Goal: Go to known website: Access a specific website the user already knows

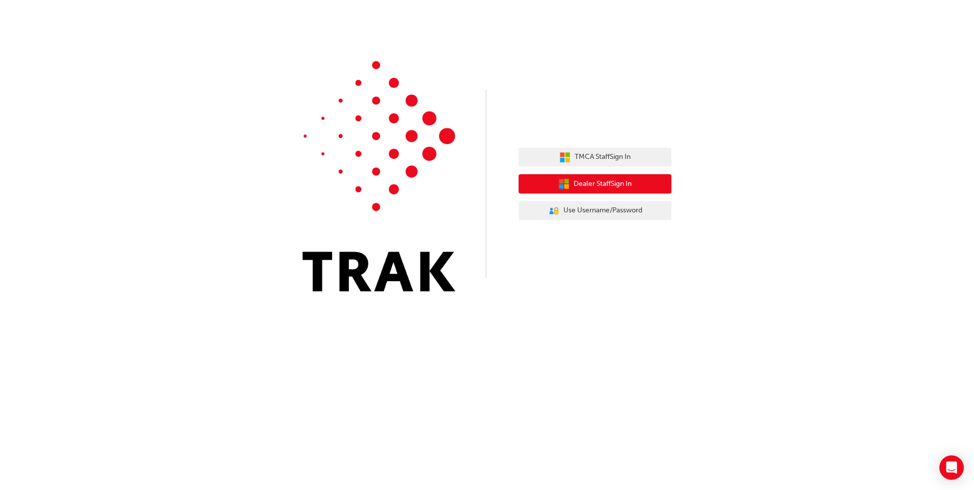
click at [596, 187] on span "Dealer Staff Sign In" at bounding box center [603, 184] width 58 height 12
